Goal: Task Accomplishment & Management: Complete application form

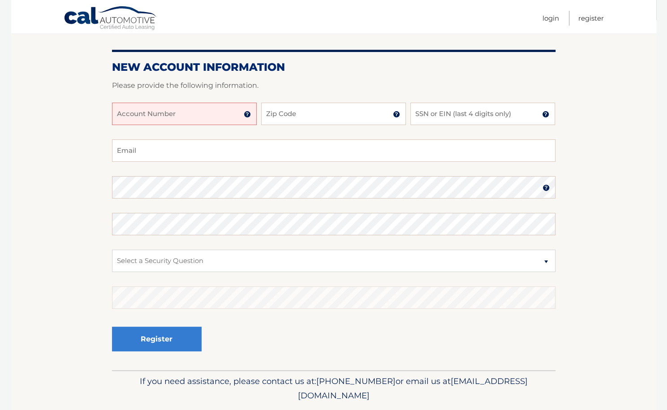
scroll to position [45, 0]
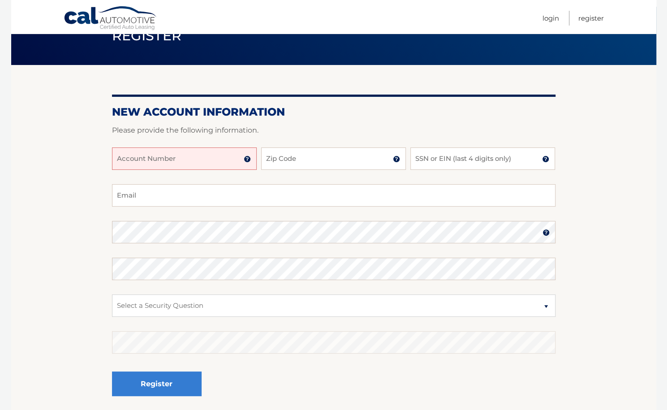
click at [170, 159] on input "Account Number" at bounding box center [184, 158] width 145 height 22
type input "44456007715"
click at [279, 163] on input "Zip Code" at bounding box center [333, 158] width 145 height 22
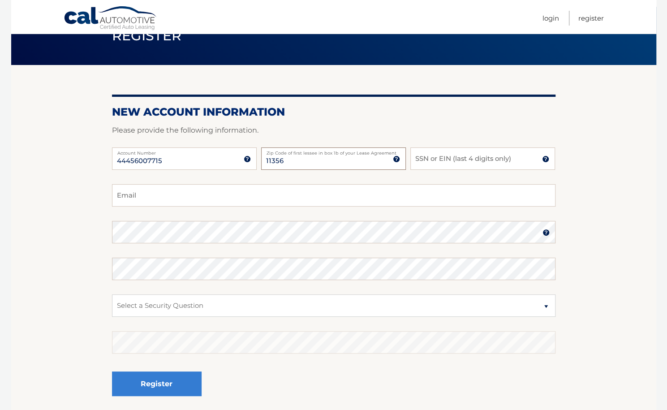
type input "11356"
click at [441, 157] on input "SSN or EIN (last 4 digits only)" at bounding box center [482, 158] width 145 height 22
type input "8130"
click at [203, 196] on input "Email" at bounding box center [333, 195] width 443 height 22
type input "michaelweitzman85@gmail.com"
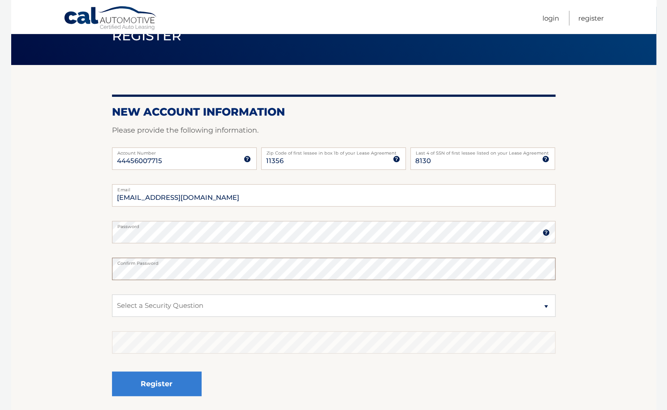
scroll to position [117, 0]
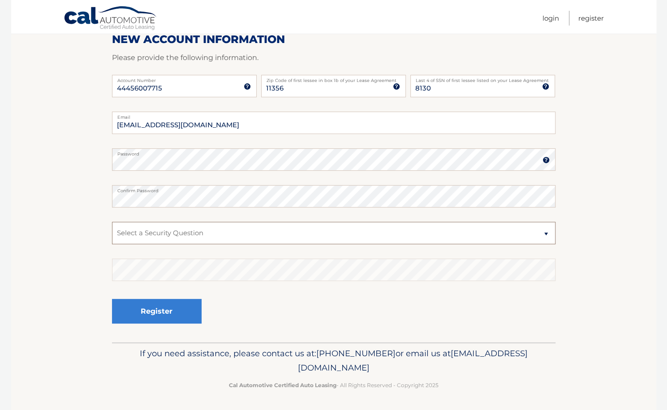
click at [548, 234] on select "Select a Security Question What was the name of your elementary school? What is…" at bounding box center [333, 233] width 443 height 22
select select "2"
click at [112, 222] on select "Select a Security Question What was the name of your elementary school? What is…" at bounding box center [333, 233] width 443 height 22
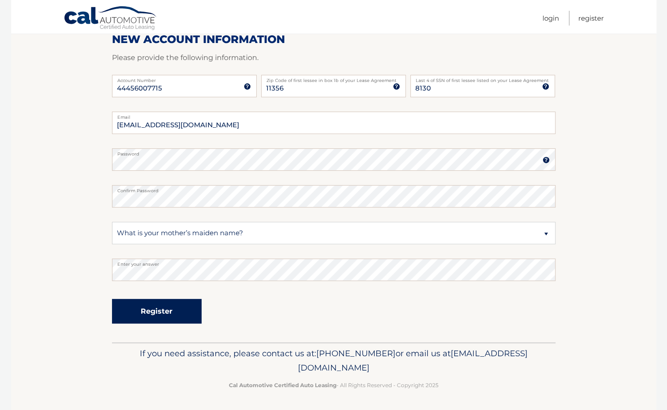
click at [168, 312] on button "Register" at bounding box center [157, 311] width 90 height 25
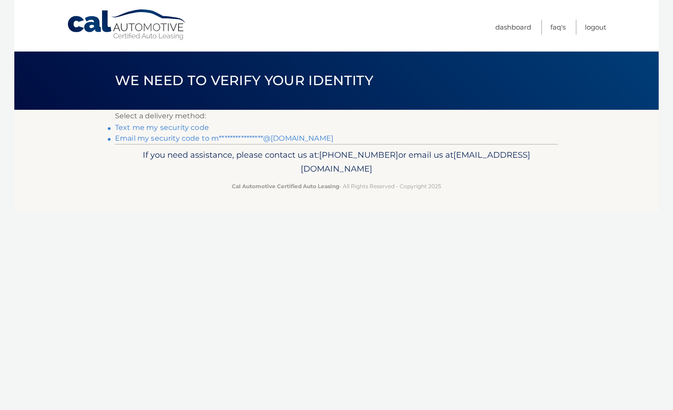
click at [167, 139] on link "**********" at bounding box center [224, 138] width 218 height 9
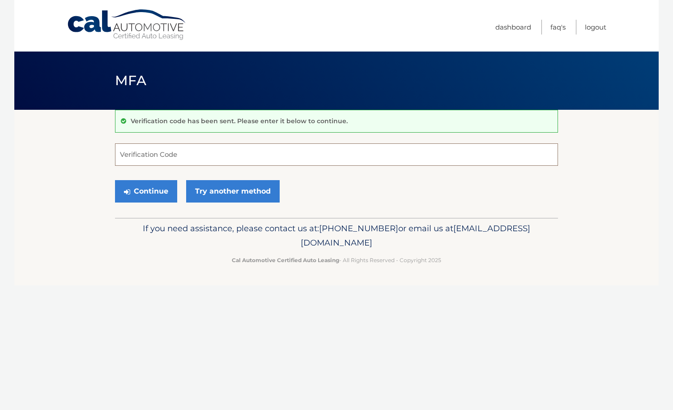
paste input "347171"
click at [157, 191] on button "Continue" at bounding box center [146, 191] width 62 height 22
type input "347171"
click at [143, 188] on button "Continue" at bounding box center [146, 191] width 62 height 22
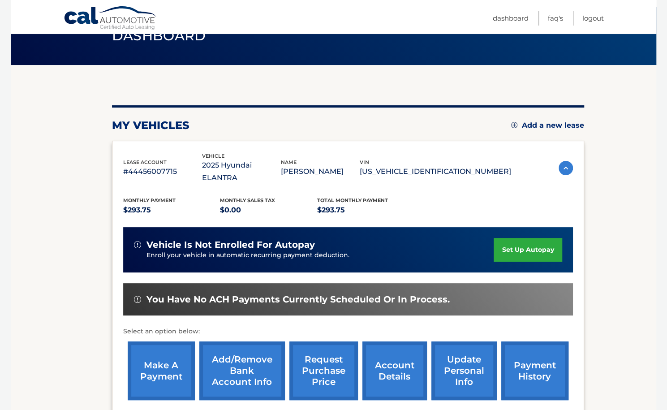
scroll to position [90, 0]
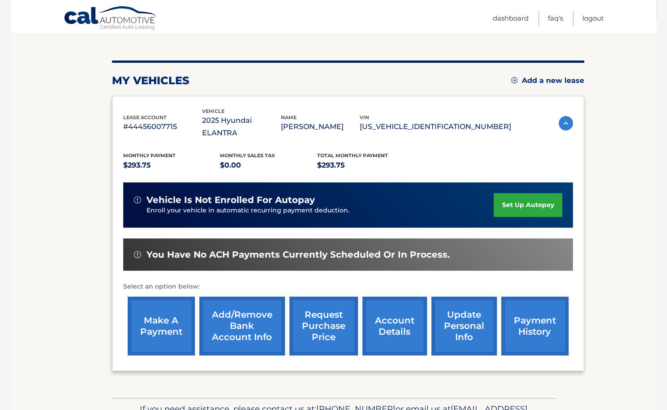
click at [518, 193] on link "set up autopay" at bounding box center [527, 205] width 68 height 24
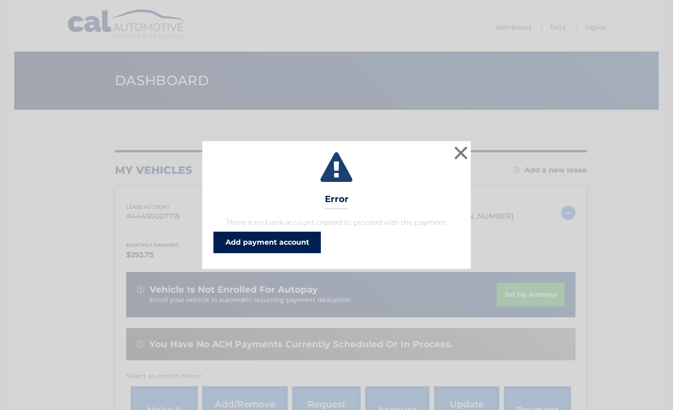
click at [299, 241] on link "Add payment account" at bounding box center [267, 241] width 107 height 21
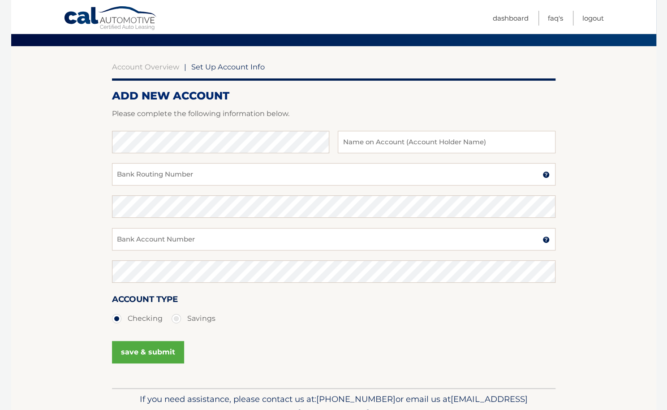
scroll to position [45, 0]
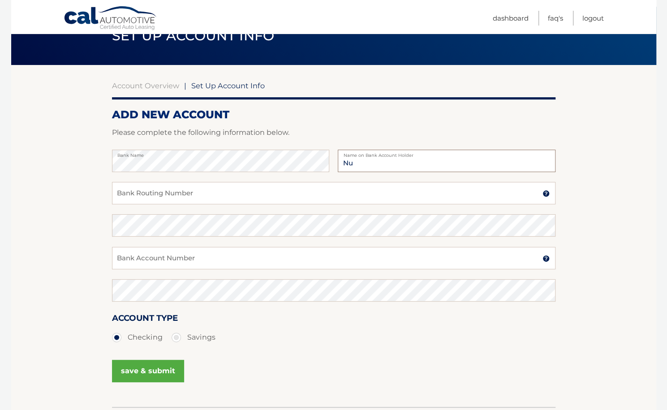
type input "N"
type input "[PERSON_NAME]"
click at [64, 240] on section "Account Overview | Set Up Account Info ADD NEW ACCOUNT Please complete the foll…" at bounding box center [333, 236] width 645 height 342
click at [205, 196] on input "Bank Routing Number" at bounding box center [333, 193] width 443 height 22
paste input "779629286"
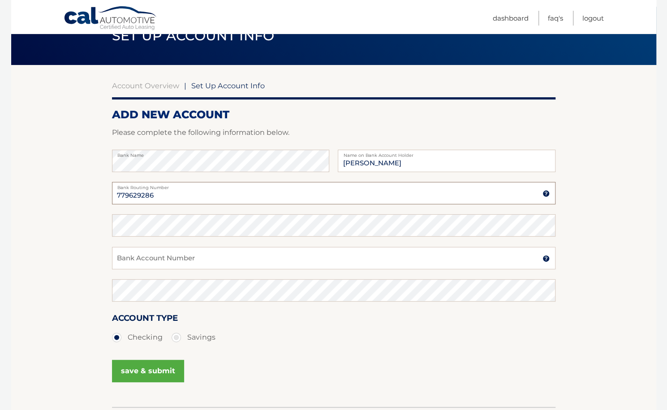
type input "779629286"
drag, startPoint x: 111, startPoint y: 201, endPoint x: 95, endPoint y: 201, distance: 16.1
click at [95, 201] on section "Account Overview | Set Up Account Info ADD NEW ACCOUNT Please complete the foll…" at bounding box center [333, 236] width 645 height 342
click at [95, 230] on section "Account Overview | Set Up Account Info ADD NEW ACCOUNT Please complete the foll…" at bounding box center [333, 236] width 645 height 342
click at [155, 258] on input "Bank Account Number" at bounding box center [333, 258] width 443 height 22
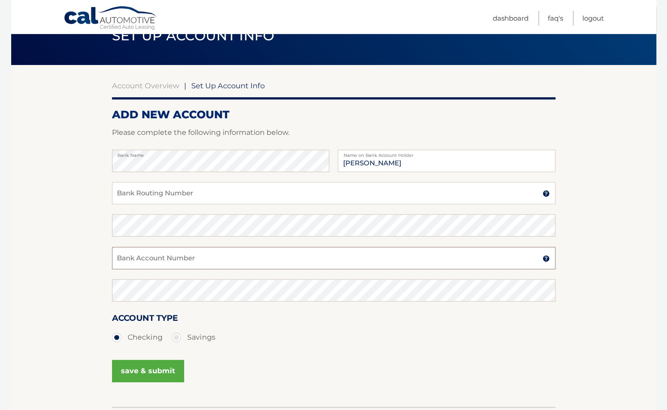
paste input "779629286"
type input "779629286"
click at [168, 193] on input "Bank Routing Number" at bounding box center [333, 193] width 443 height 22
paste input "021000021"
type input "021000021"
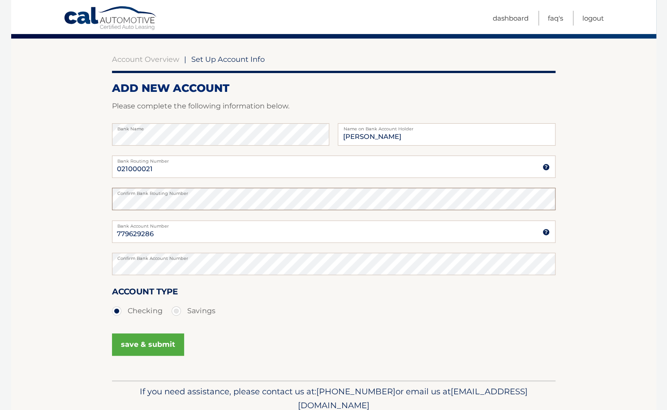
scroll to position [90, 0]
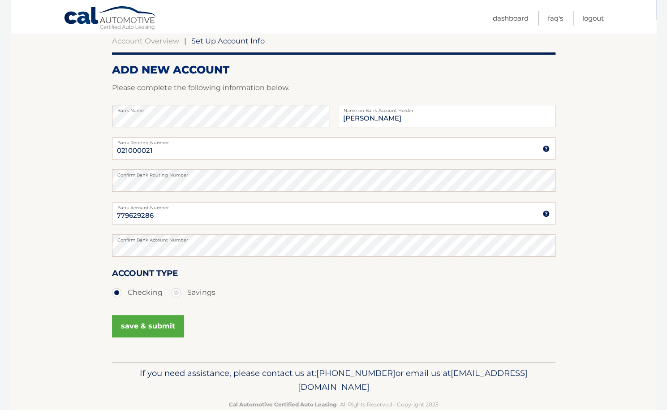
click at [155, 327] on button "save & submit" at bounding box center [148, 326] width 72 height 22
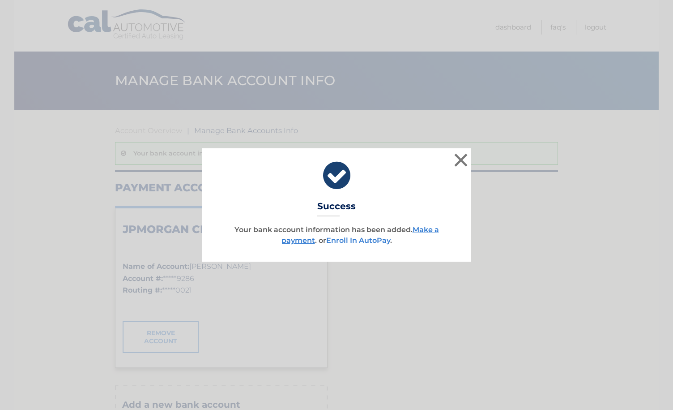
click at [361, 240] on link "Enroll In AutoPay" at bounding box center [358, 240] width 64 height 9
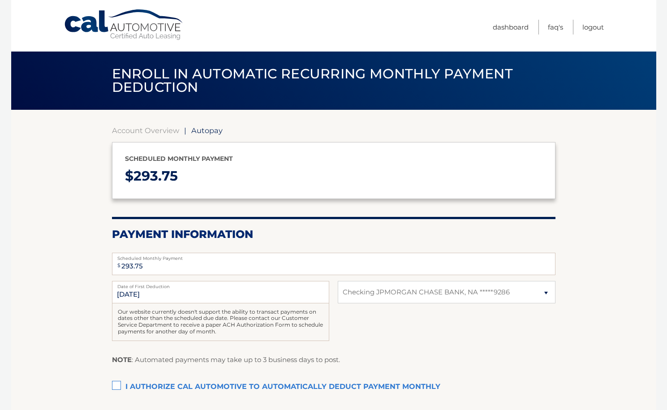
select select "MWZlNjgzYTMtNDYxYy00NGUxLTk0MjUtNjE3YTczZDFlMjU4"
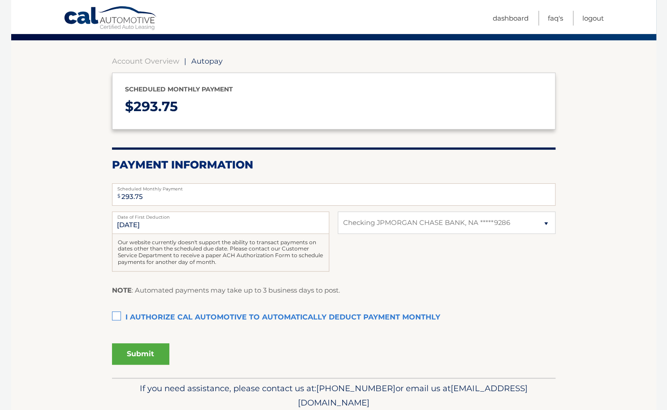
scroll to position [90, 0]
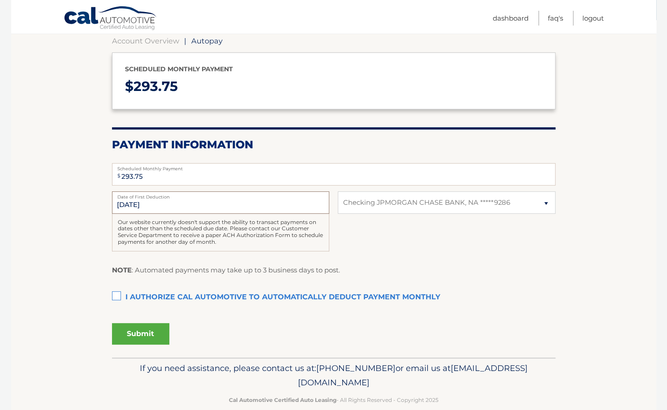
click at [184, 202] on input "[DATE]" at bounding box center [220, 202] width 217 height 22
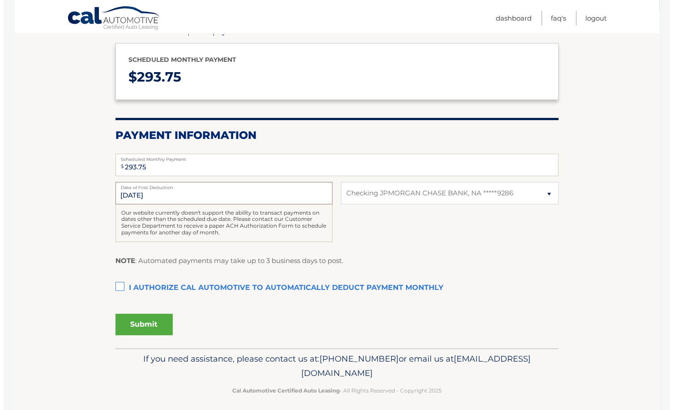
scroll to position [104, 0]
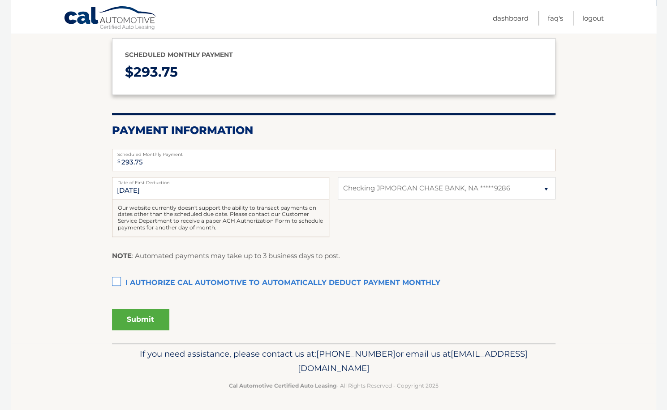
click at [119, 279] on label "I authorize cal automotive to automatically deduct payment monthly This checkbo…" at bounding box center [333, 283] width 443 height 18
click at [0, 0] on input "I authorize cal automotive to automatically deduct payment monthly This checkbo…" at bounding box center [0, 0] width 0 height 0
click at [155, 318] on button "Submit" at bounding box center [140, 318] width 57 height 21
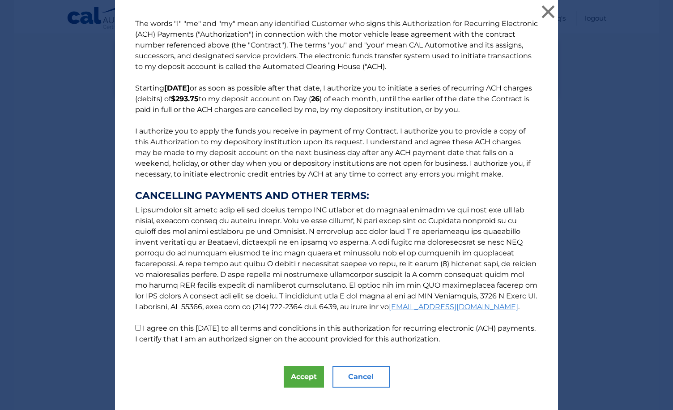
scroll to position [13, 0]
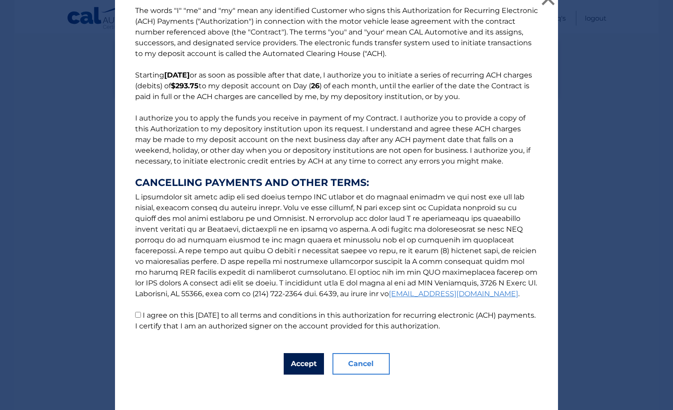
click at [296, 361] on button "Accept" at bounding box center [304, 363] width 40 height 21
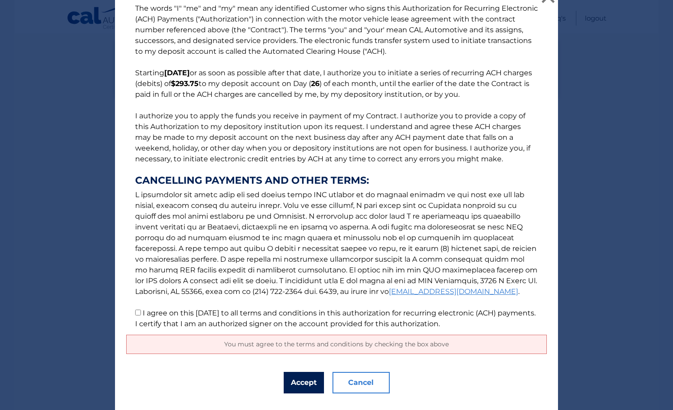
scroll to position [0, 0]
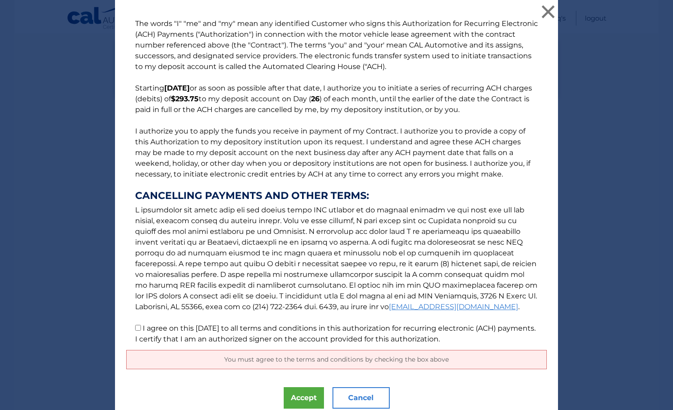
click at [135, 327] on input "I agree on this [DATE] to all terms and conditions in this authorization for re…" at bounding box center [138, 328] width 6 height 6
checkbox input "true"
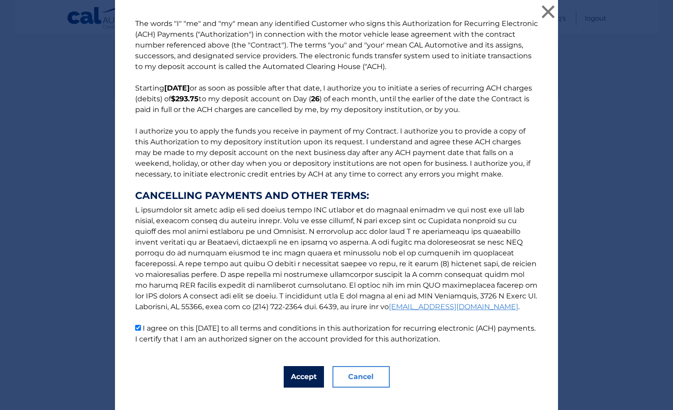
click at [309, 379] on button "Accept" at bounding box center [304, 376] width 40 height 21
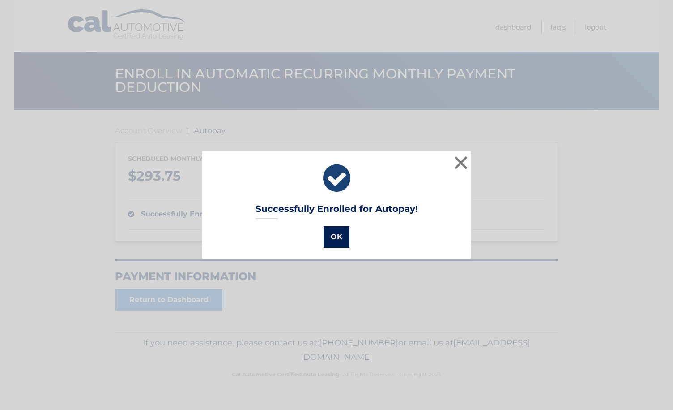
click at [338, 231] on button "OK" at bounding box center [337, 236] width 26 height 21
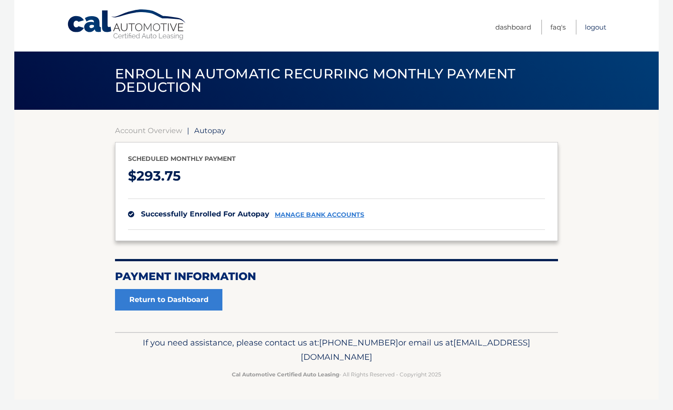
click at [598, 27] on link "Logout" at bounding box center [595, 27] width 21 height 15
